Goal: Ask a question

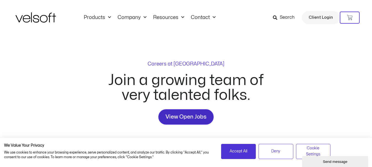
click at [179, 120] on span "View Open Jobs" at bounding box center [186, 117] width 41 height 9
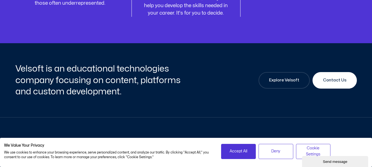
scroll to position [772, 0]
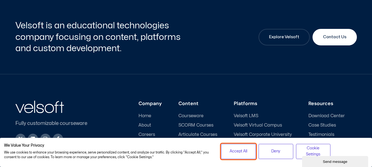
click at [245, 149] on span "Accept All" at bounding box center [239, 152] width 18 height 6
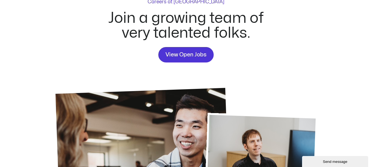
scroll to position [0, 0]
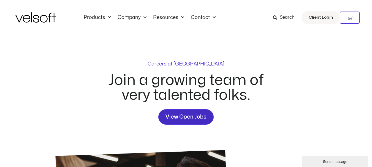
click at [190, 117] on span "View Open Jobs" at bounding box center [186, 117] width 41 height 9
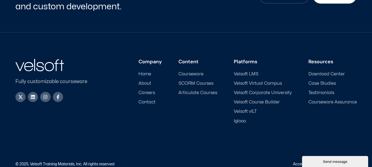
scroll to position [826, 0]
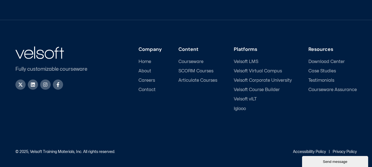
click at [152, 77] on ul "Home About Careers Contact" at bounding box center [150, 76] width 23 height 34
click at [152, 80] on span "Careers" at bounding box center [147, 80] width 17 height 5
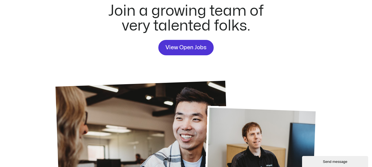
scroll to position [66, 0]
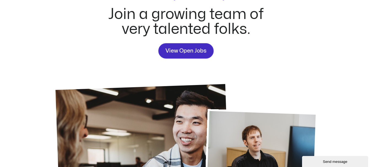
click at [176, 53] on span "View Open Jobs" at bounding box center [186, 51] width 41 height 9
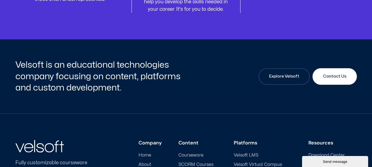
scroll to position [772, 0]
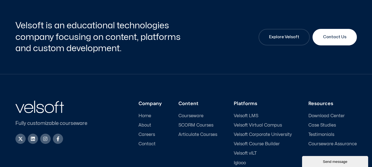
click at [317, 157] on button "Send message" at bounding box center [335, 161] width 66 height 11
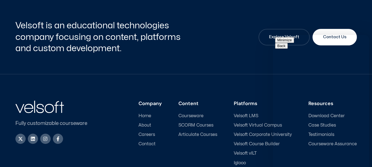
type input "**********"
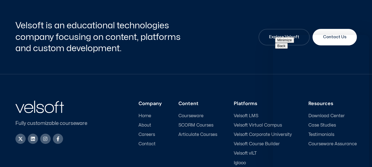
paste textarea "**********"
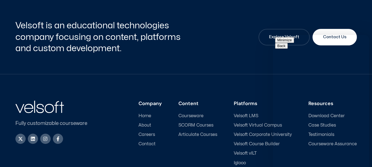
scroll to position [42, 0]
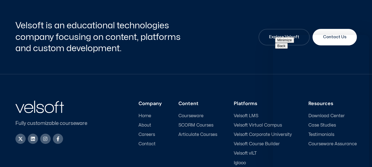
drag, startPoint x: 321, startPoint y: 95, endPoint x: 301, endPoint y: 97, distance: 19.7
paste textarea "**********"
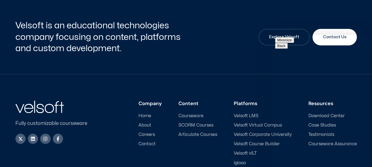
scroll to position [43, 0]
type textarea "**********"
click at [294, 53] on button "Minimize" at bounding box center [284, 56] width 19 height 6
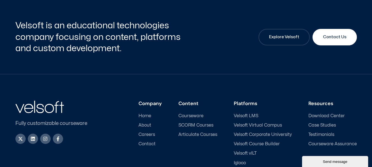
click at [148, 136] on span "Careers" at bounding box center [147, 134] width 17 height 5
click at [341, 163] on div "Send message" at bounding box center [335, 162] width 58 height 4
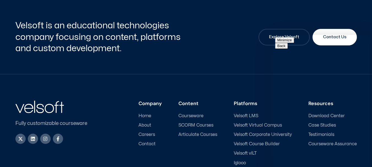
click at [294, 43] on button "Minimize" at bounding box center [284, 40] width 19 height 6
